Goal: Task Accomplishment & Management: Complete application form

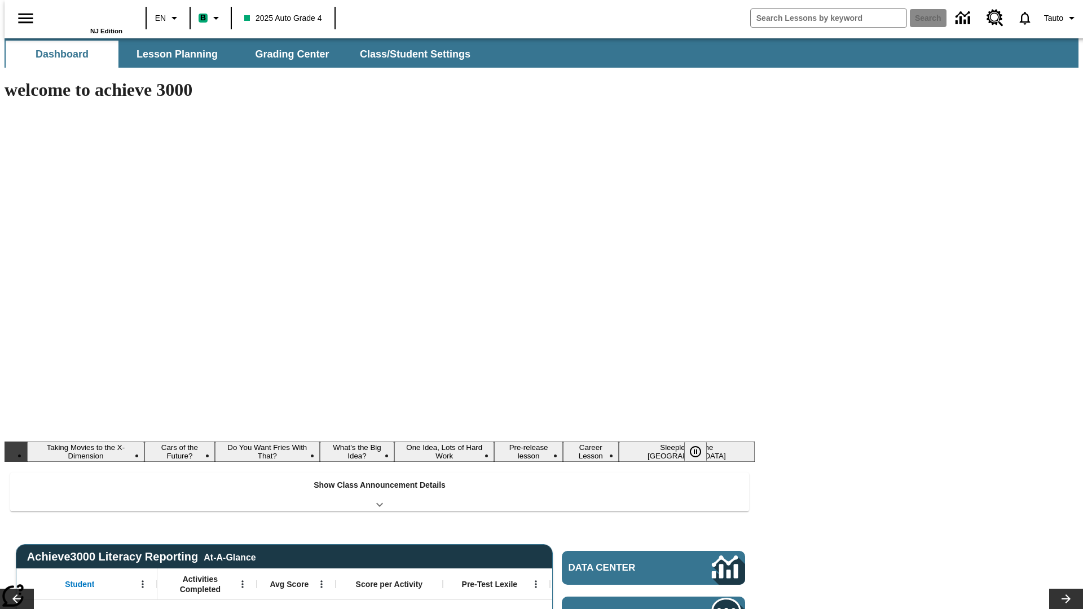
type input "-1"
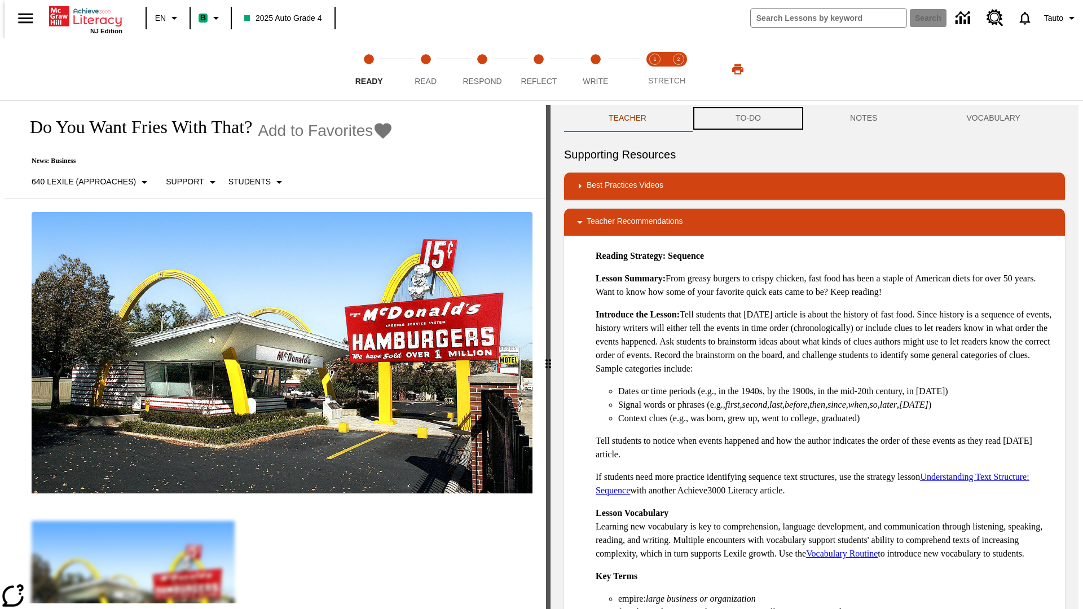
click at [747, 118] on button "TO-DO" at bounding box center [748, 118] width 114 height 27
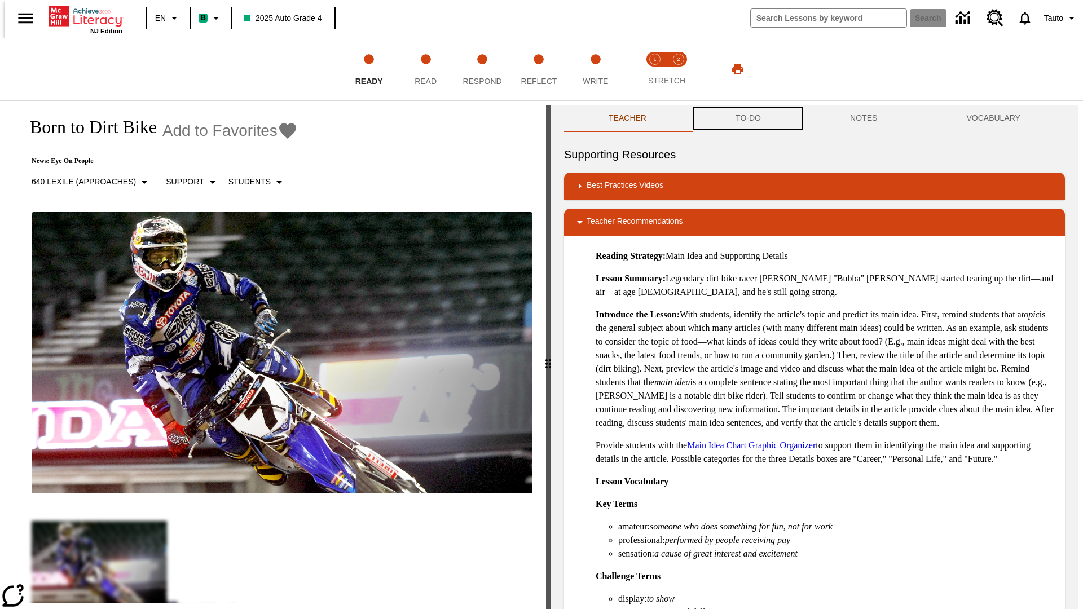
click at [747, 118] on button "TO-DO" at bounding box center [748, 118] width 114 height 27
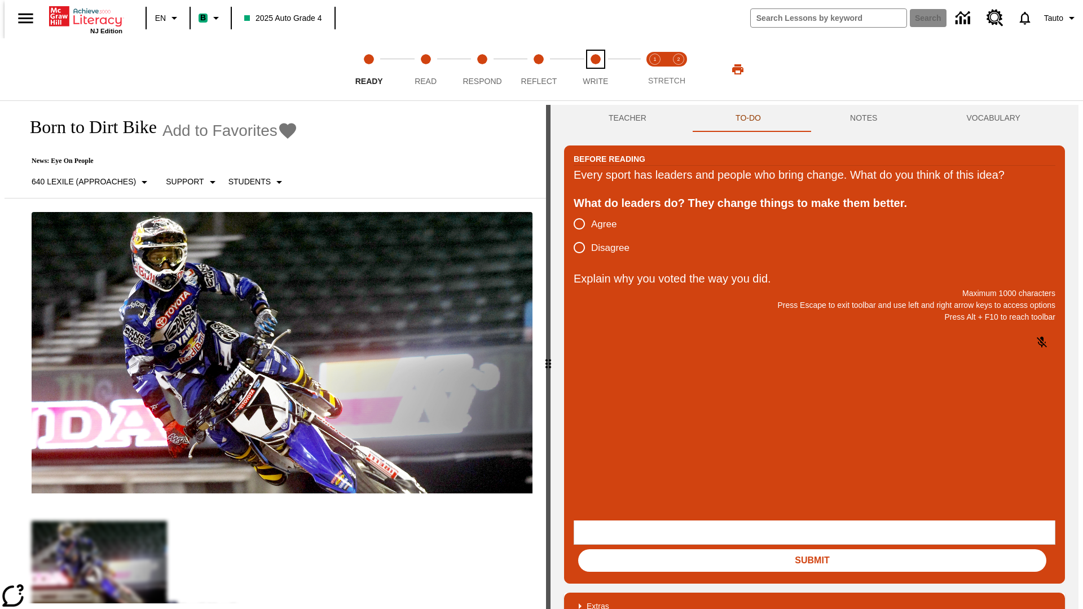
click at [595, 69] on span "Write" at bounding box center [595, 77] width 25 height 20
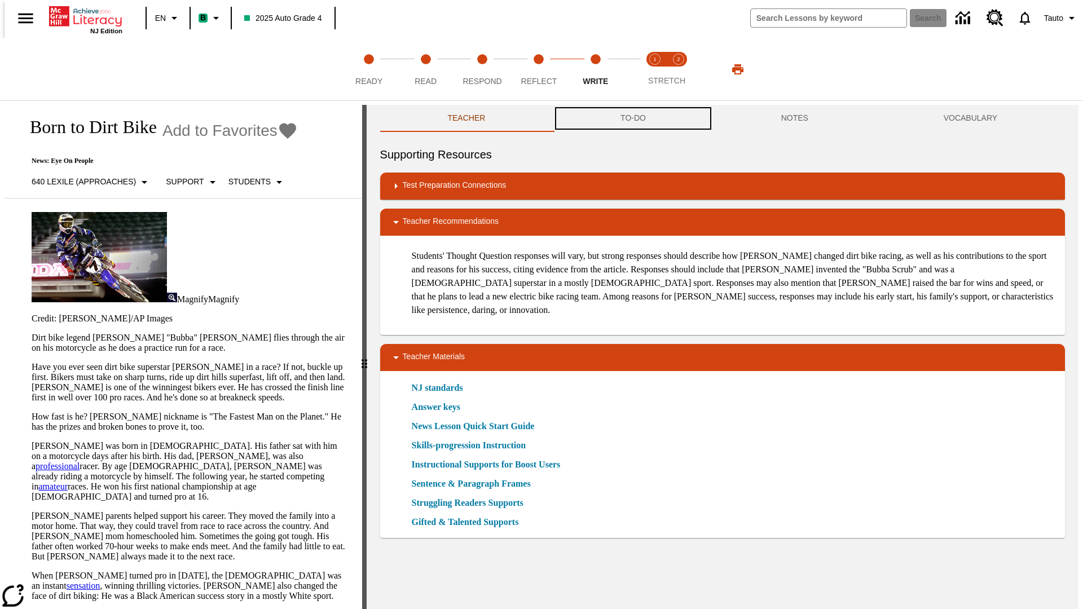
scroll to position [1, 0]
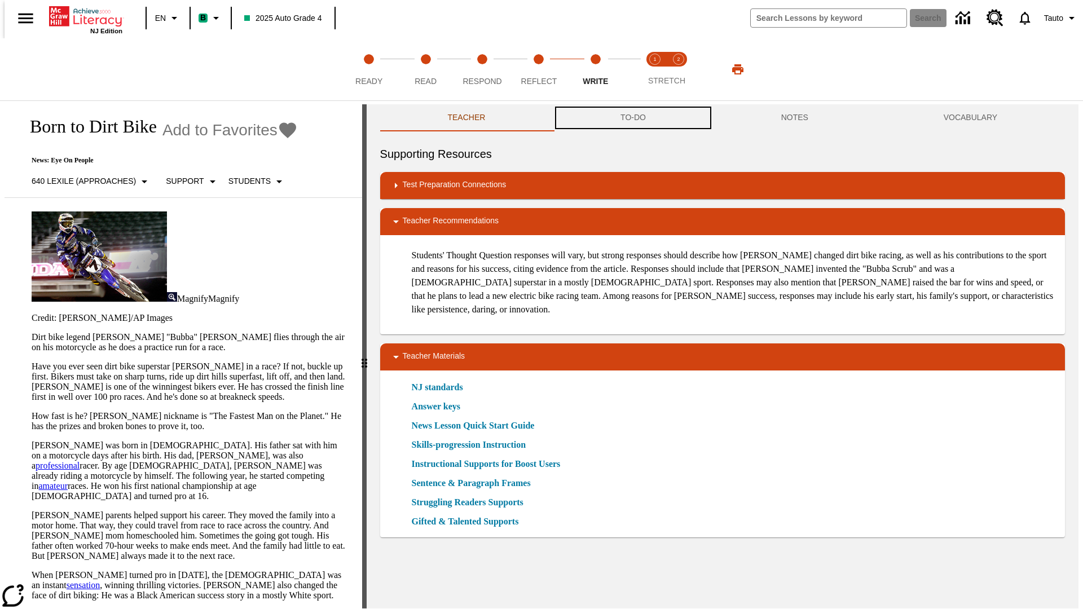
click at [632, 118] on button "TO-DO" at bounding box center [633, 117] width 161 height 27
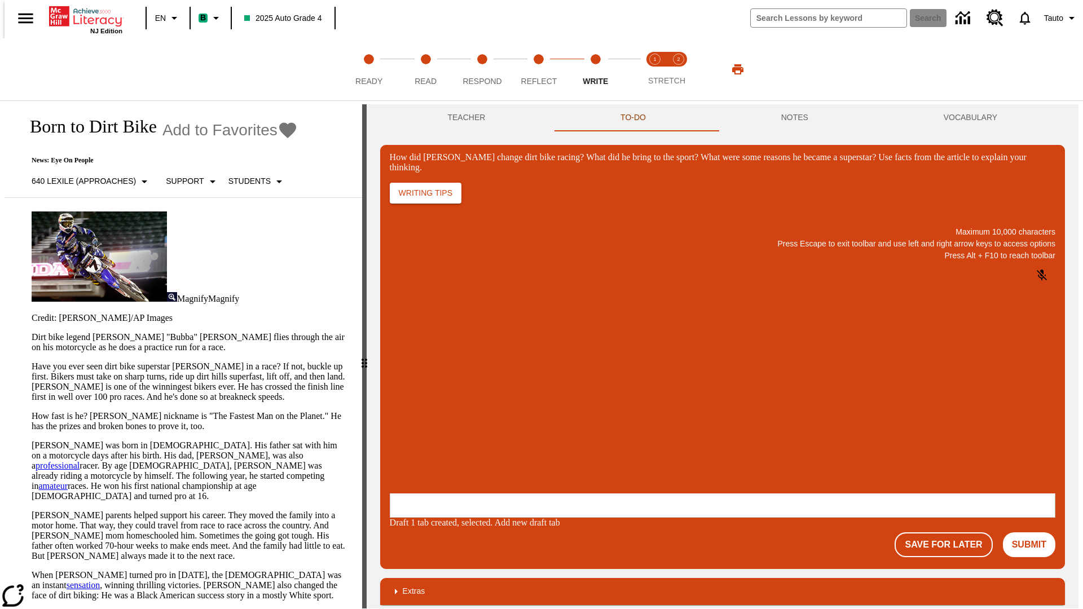
scroll to position [0, 0]
click at [554, 421] on p "One change Stewart brought to dirt bike racing was…" at bounding box center [474, 425] width 160 height 20
click at [413, 376] on span "Copy" at bounding box center [403, 380] width 19 height 8
click at [796, 118] on button "NOTES" at bounding box center [794, 117] width 162 height 27
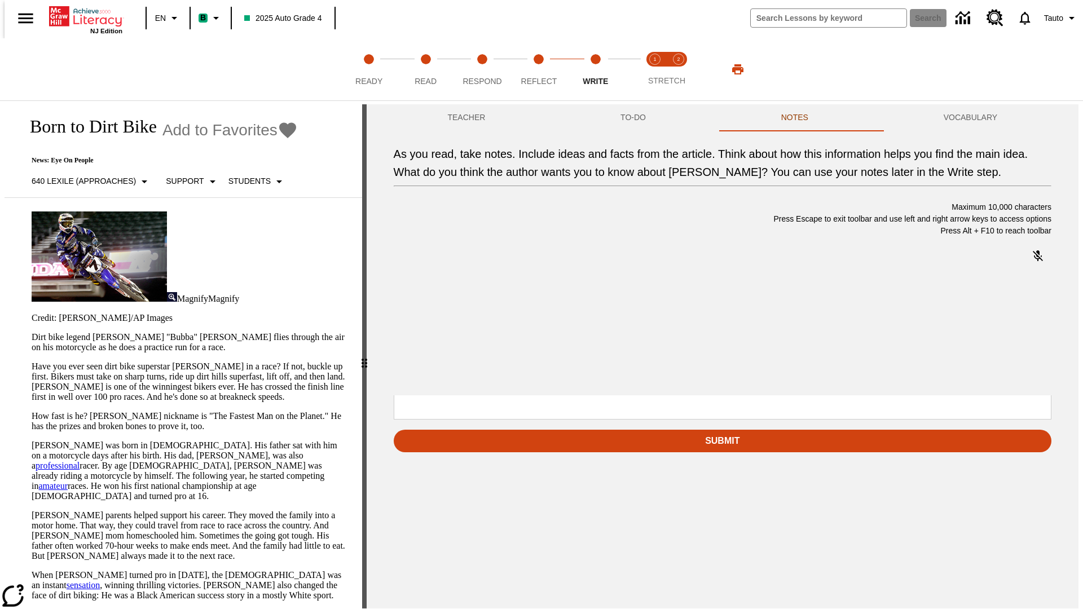
click at [558, 324] on p "As you read, take notes. Include ideas and facts from the article. Think about …" at bounding box center [478, 322] width 160 height 10
click at [466, 286] on span "Copy" at bounding box center [475, 282] width 19 height 8
click at [558, 324] on p "As you read, take notes. Include ideas and facts from the article. Think about …" at bounding box center [478, 322] width 160 height 10
